Goal: Task Accomplishment & Management: Manage account settings

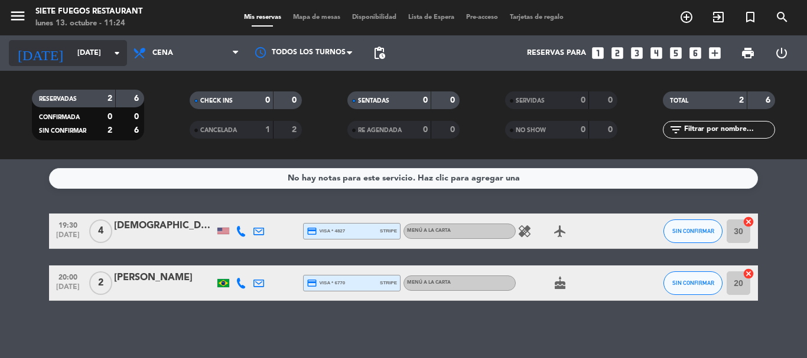
click at [121, 55] on icon "arrow_drop_down" at bounding box center [117, 53] width 14 height 14
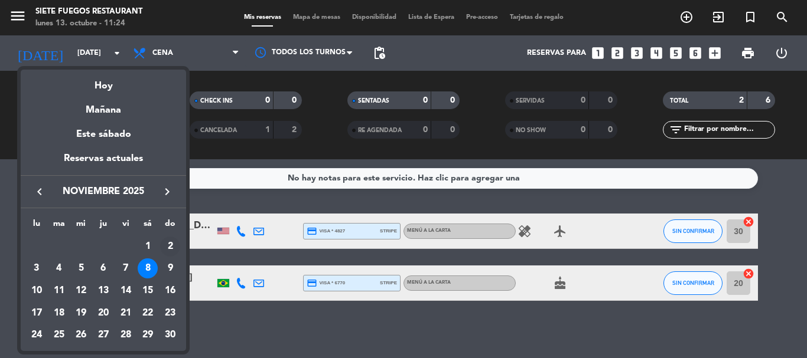
click at [169, 248] on div "2" at bounding box center [170, 247] width 20 height 20
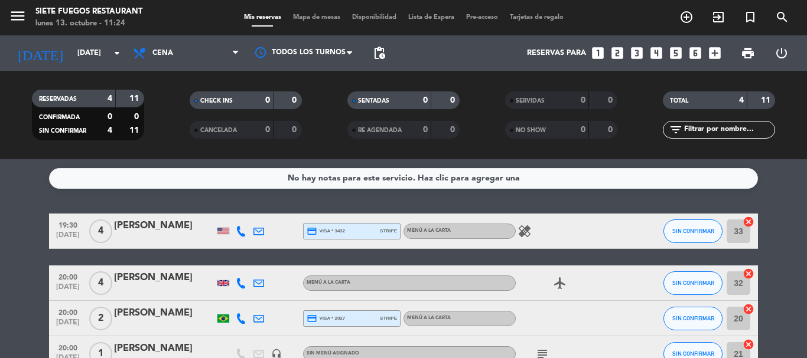
scroll to position [73, 0]
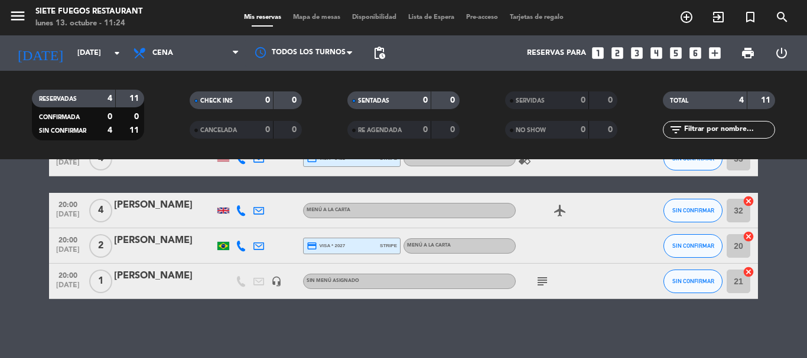
click at [231, 286] on div at bounding box center [223, 281] width 18 height 35
click at [204, 275] on div "[PERSON_NAME]" at bounding box center [164, 276] width 100 height 15
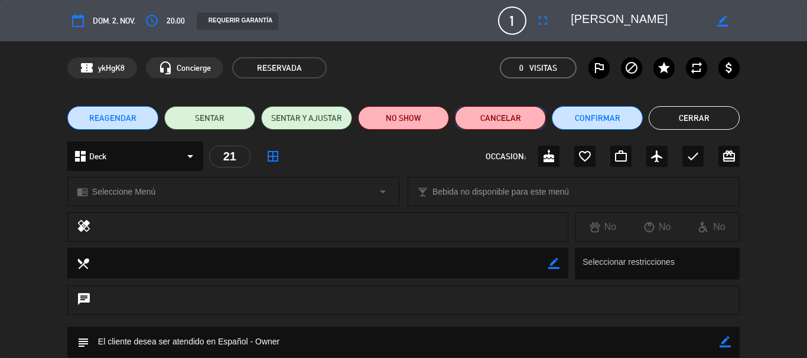
click at [487, 107] on button "Cancelar" at bounding box center [500, 118] width 91 height 24
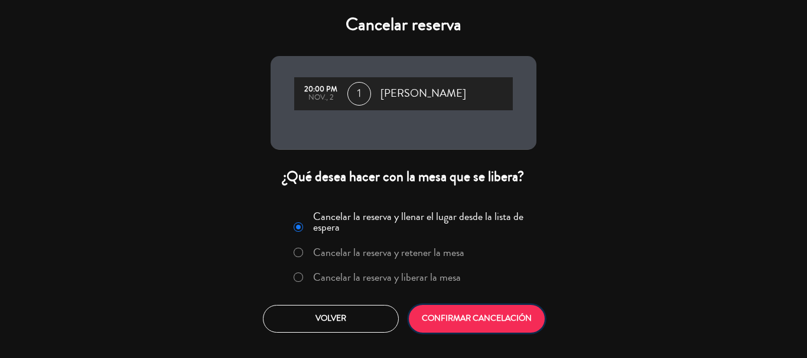
click at [504, 319] on button "CONFIRMAR CANCELACIÓN" at bounding box center [477, 319] width 136 height 28
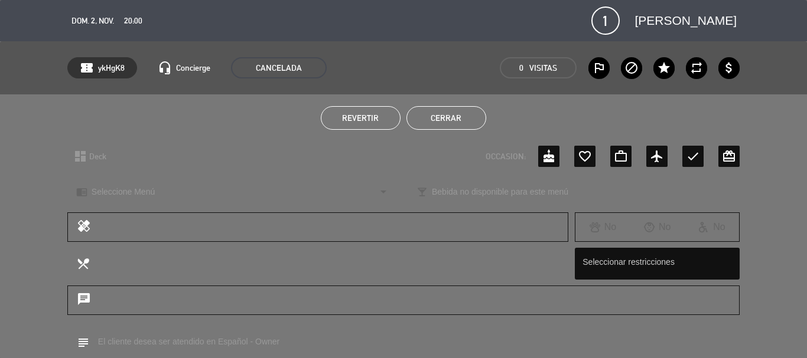
click at [121, 18] on div "access_time 20:00" at bounding box center [131, 21] width 22 height 14
click at [105, 18] on span "dom. 2, nov." at bounding box center [92, 21] width 43 height 14
click at [472, 128] on button "Cerrar" at bounding box center [446, 118] width 80 height 24
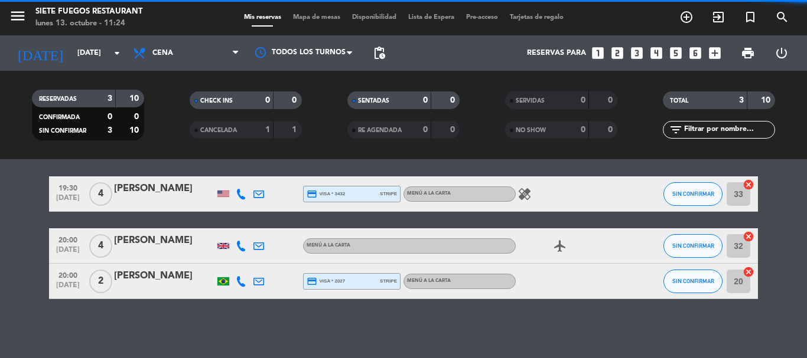
scroll to position [37, 0]
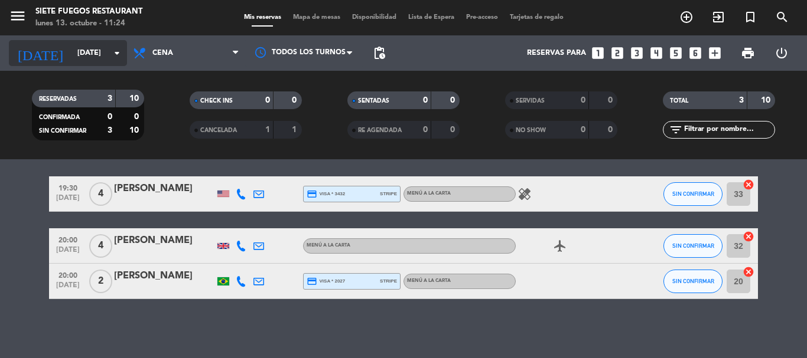
click at [113, 48] on icon "arrow_drop_down" at bounding box center [117, 53] width 14 height 14
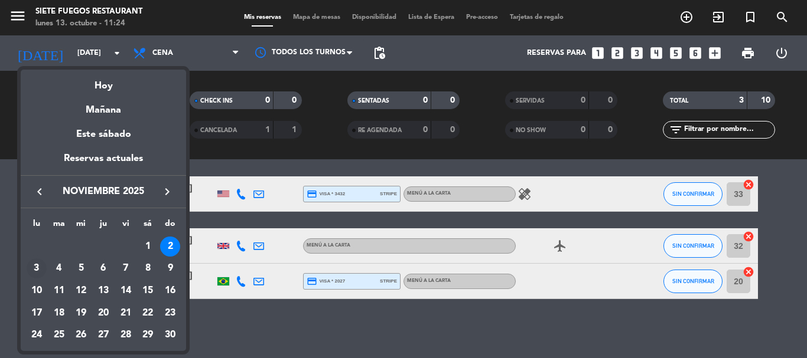
click at [37, 262] on div "3" at bounding box center [37, 269] width 20 height 20
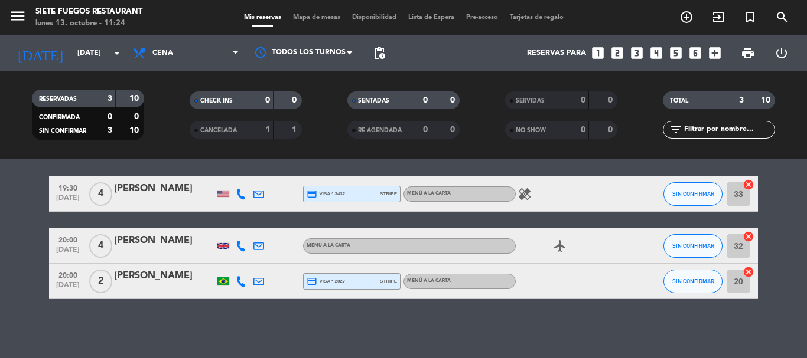
type input "[DATE]"
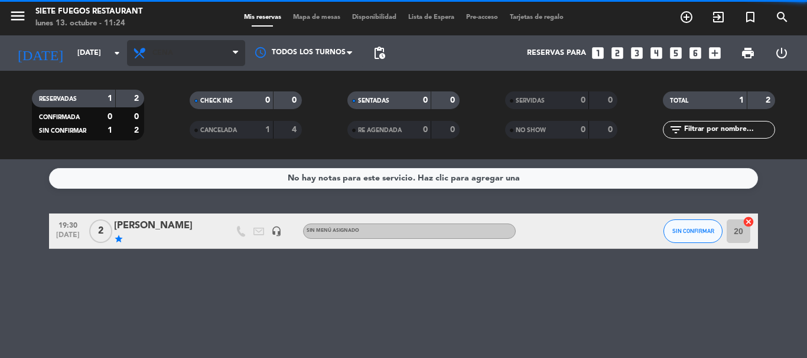
scroll to position [0, 0]
click at [183, 43] on span "Cena" at bounding box center [186, 53] width 118 height 26
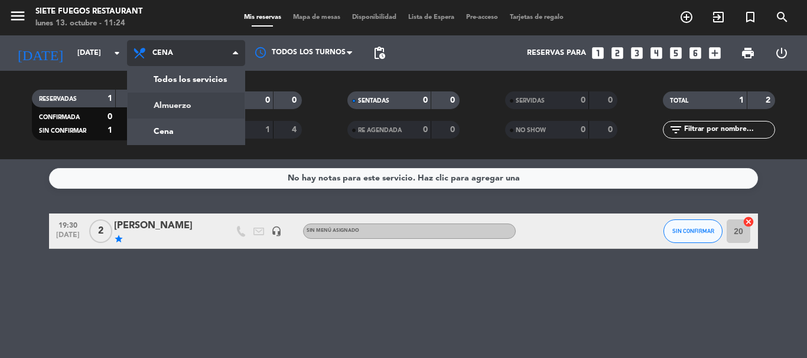
click at [194, 107] on div "menu Siete Fuegos Restaurant [DATE] 13. octubre - 11:24 Mis reservas Mapa de me…" at bounding box center [403, 79] width 807 height 159
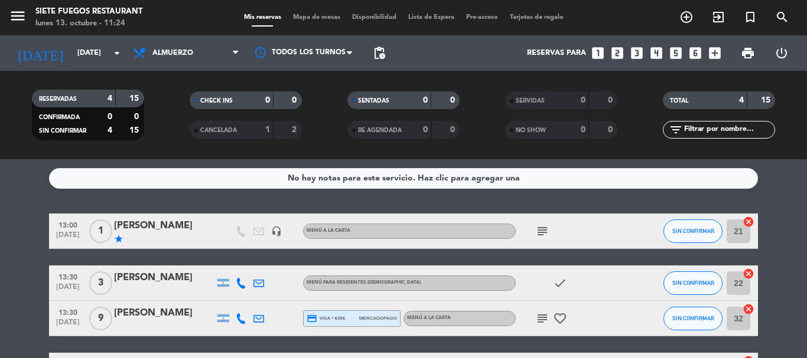
click at [206, 232] on div "[PERSON_NAME]" at bounding box center [164, 225] width 100 height 15
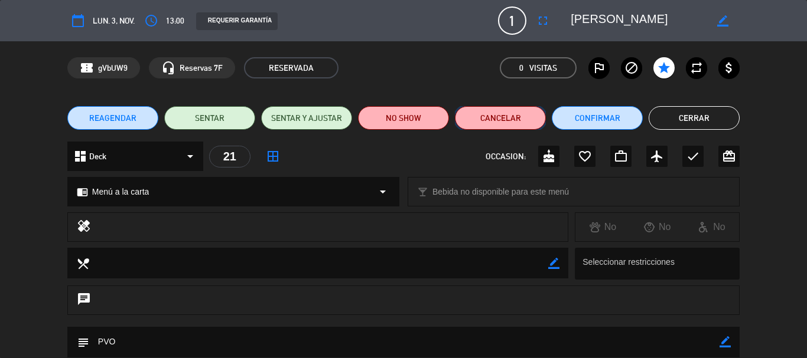
click at [499, 124] on button "Cancelar" at bounding box center [500, 118] width 91 height 24
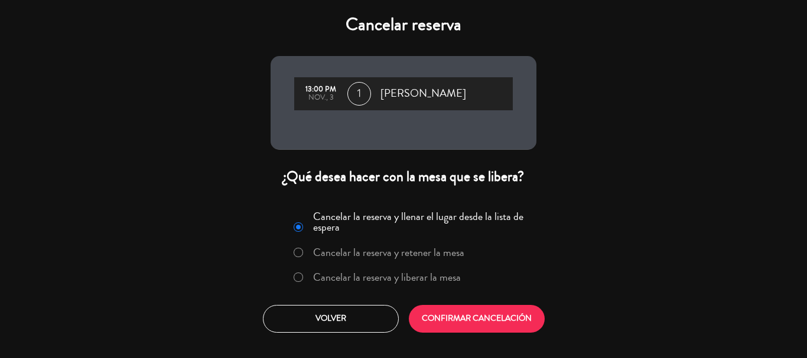
click at [481, 333] on div "Cancelar la reserva y llenar el lugar desde la lista de espera Cancelar la rese…" at bounding box center [403, 269] width 283 height 143
click at [488, 318] on button "CONFIRMAR CANCELACIÓN" at bounding box center [477, 319] width 136 height 28
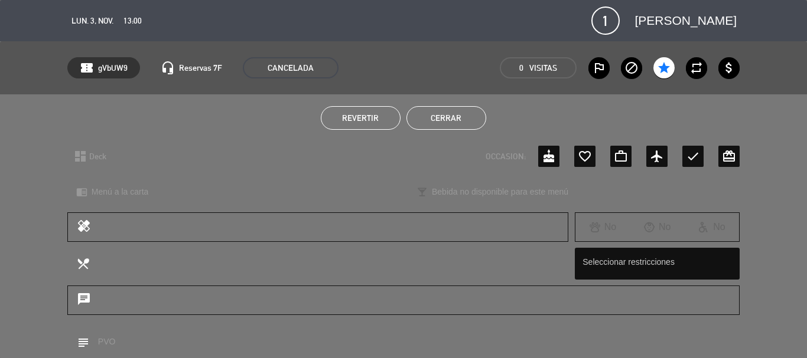
click at [458, 116] on button "Cerrar" at bounding box center [446, 118] width 80 height 24
